Goal: Information Seeking & Learning: Learn about a topic

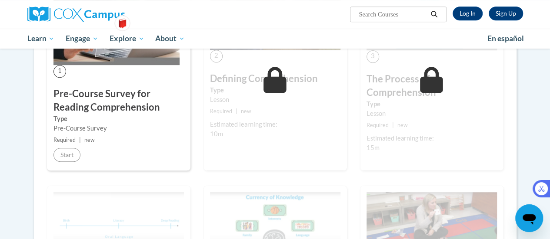
scroll to position [232, 0]
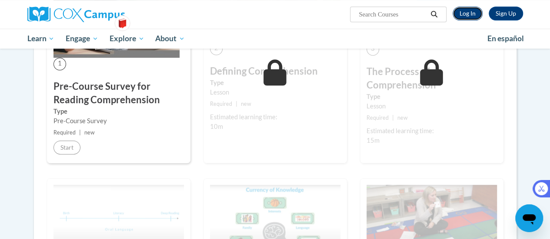
click at [467, 15] on link "Log In" at bounding box center [467, 14] width 30 height 14
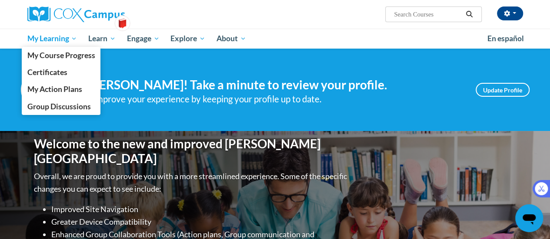
click at [69, 39] on span "My Learning" at bounding box center [52, 38] width 50 height 10
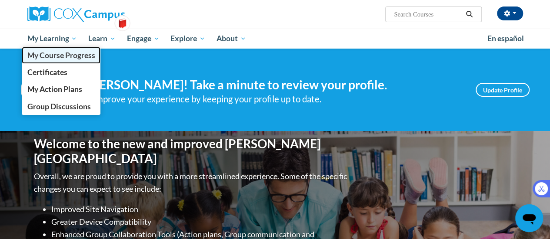
click at [68, 54] on span "My Course Progress" at bounding box center [61, 55] width 68 height 9
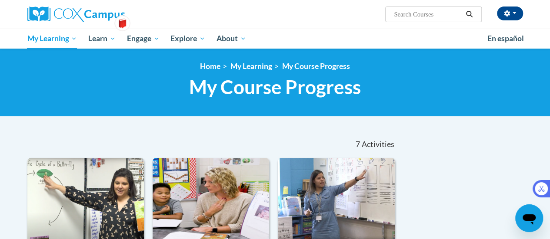
click at [262, 106] on div "<en>Home</en><fr>Accueil</fr><de>Zuhause</de><it>Casa</it><es>Casa</es><pt>Casa…" at bounding box center [275, 83] width 550 height 68
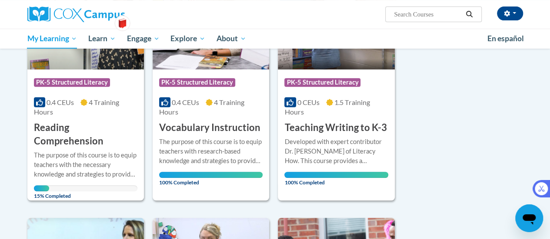
scroll to position [177, 0]
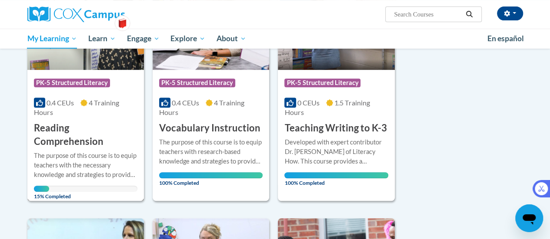
click at [58, 130] on h3 "Reading Comprehension" at bounding box center [85, 135] width 103 height 27
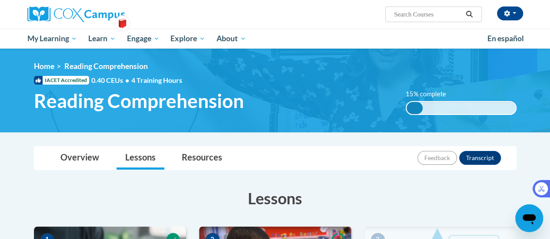
click at [58, 130] on img at bounding box center [275, 91] width 550 height 84
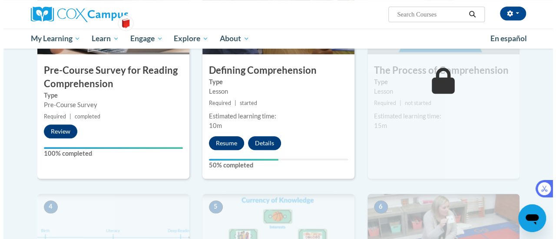
scroll to position [259, 0]
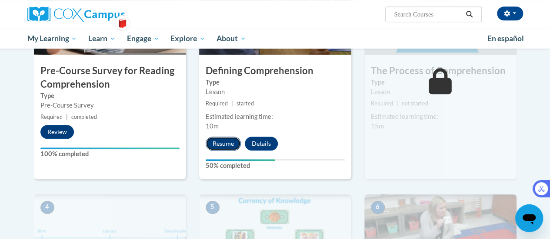
click at [225, 143] on button "Resume" at bounding box center [223, 144] width 35 height 14
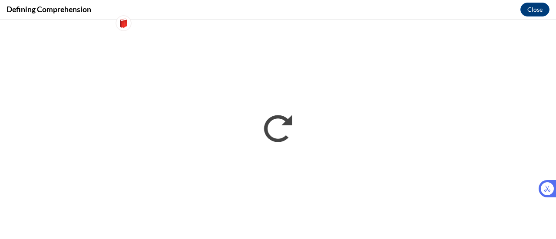
scroll to position [0, 0]
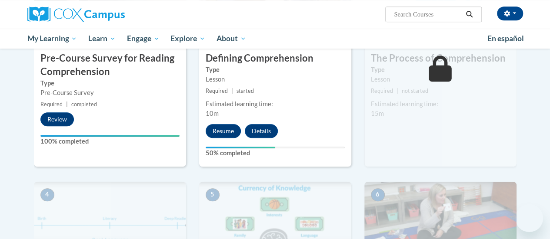
scroll to position [317, 0]
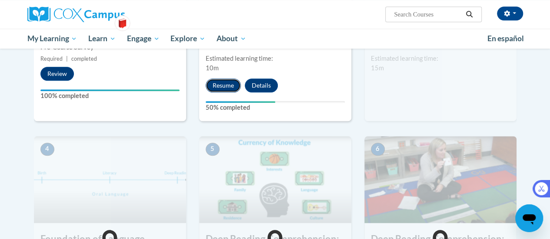
click at [219, 83] on button "Resume" at bounding box center [223, 86] width 35 height 14
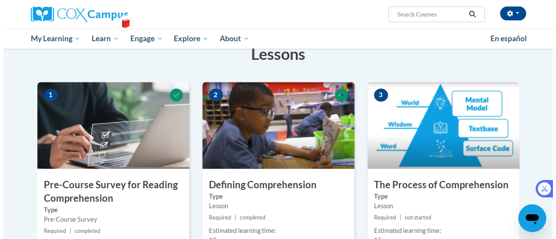
scroll to position [196, 0]
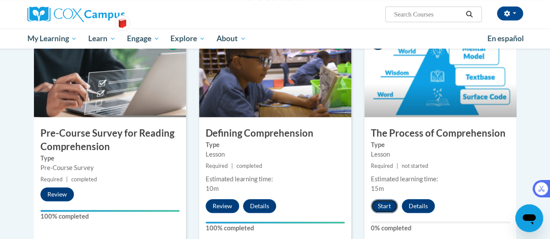
click at [384, 203] on button "Start" at bounding box center [384, 206] width 27 height 14
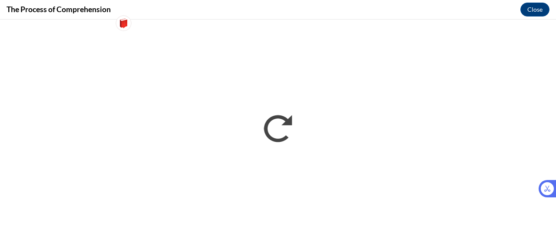
scroll to position [0, 0]
click at [549, 198] on iframe "</div></body> </html>" at bounding box center [278, 130] width 556 height 220
